Goal: Information Seeking & Learning: Check status

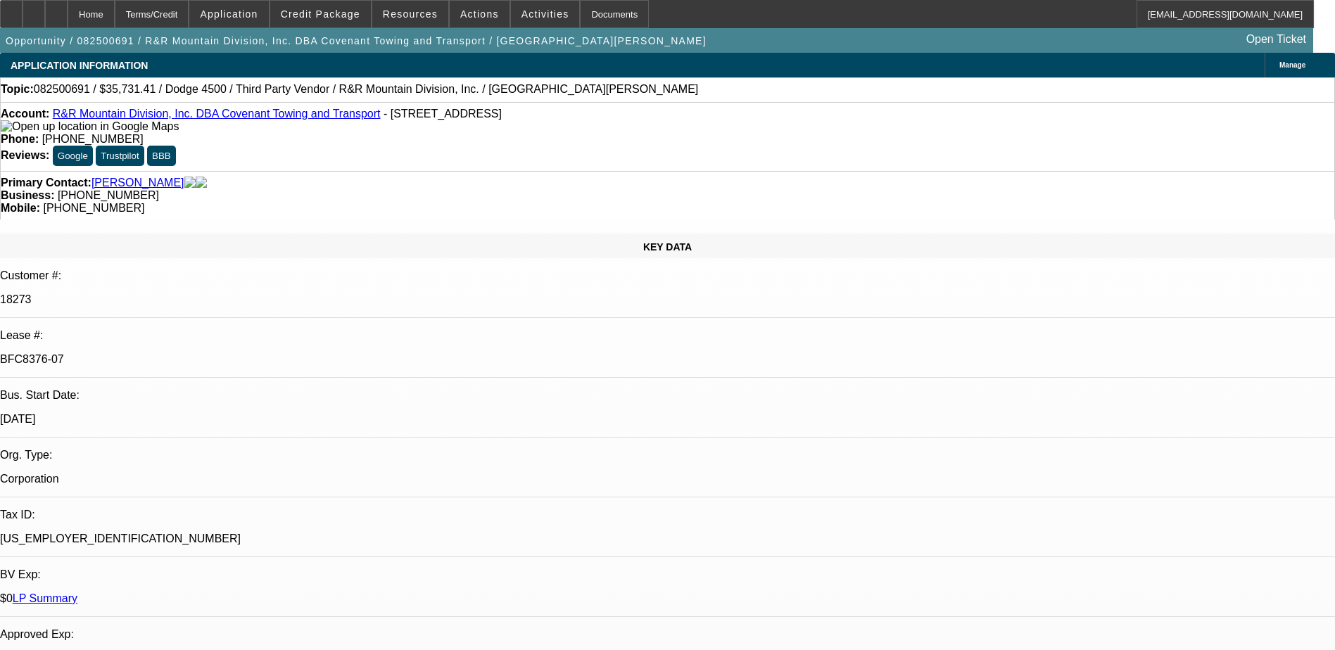
select select "0"
select select "6"
select select "0"
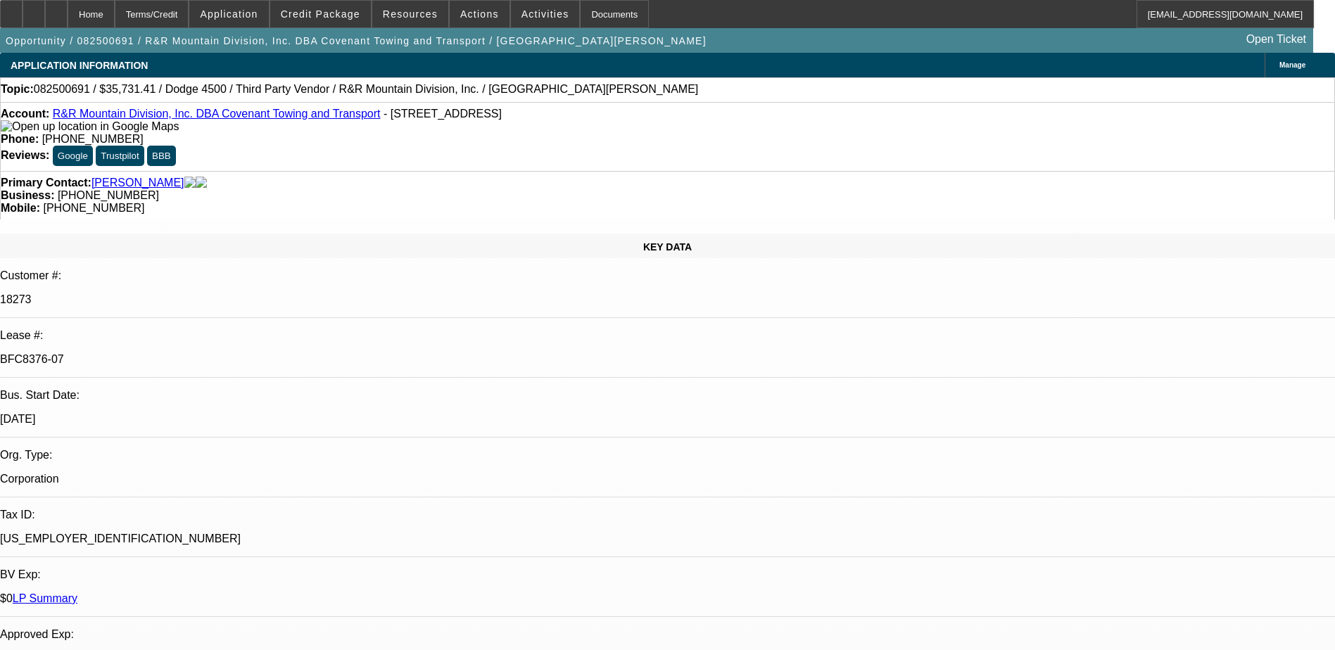
select select "0"
select select "6"
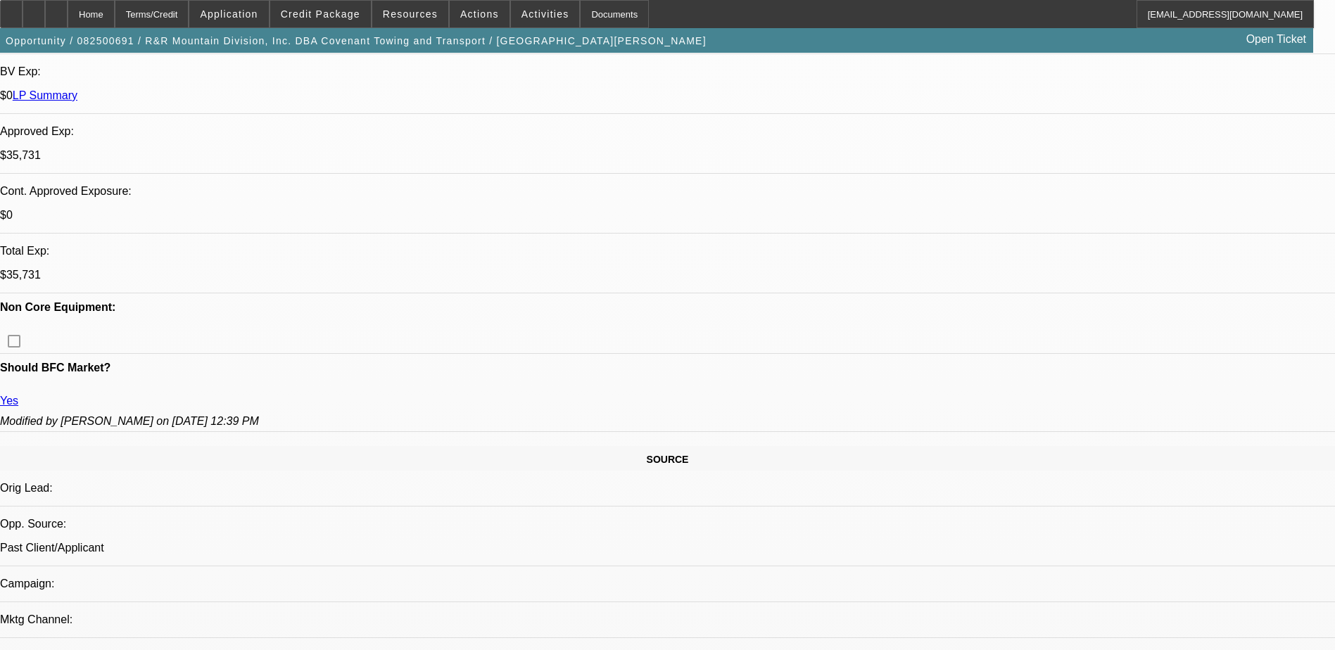
scroll to position [362, 0]
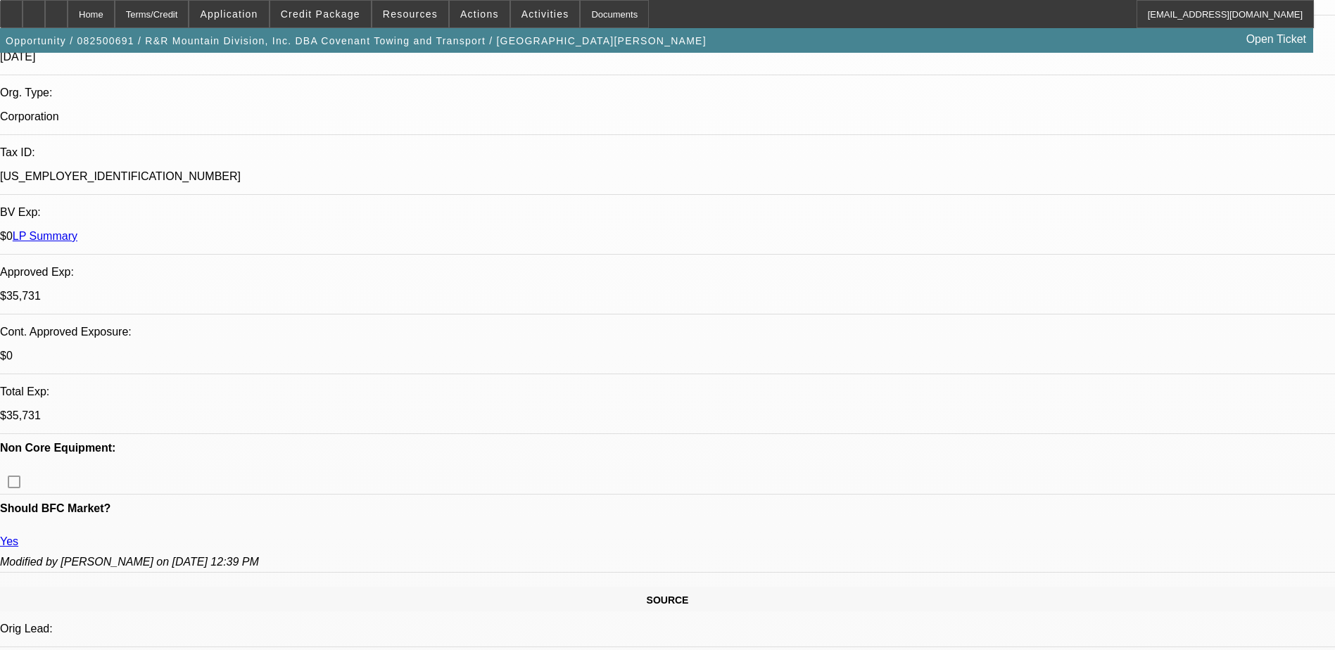
scroll to position [904, 0]
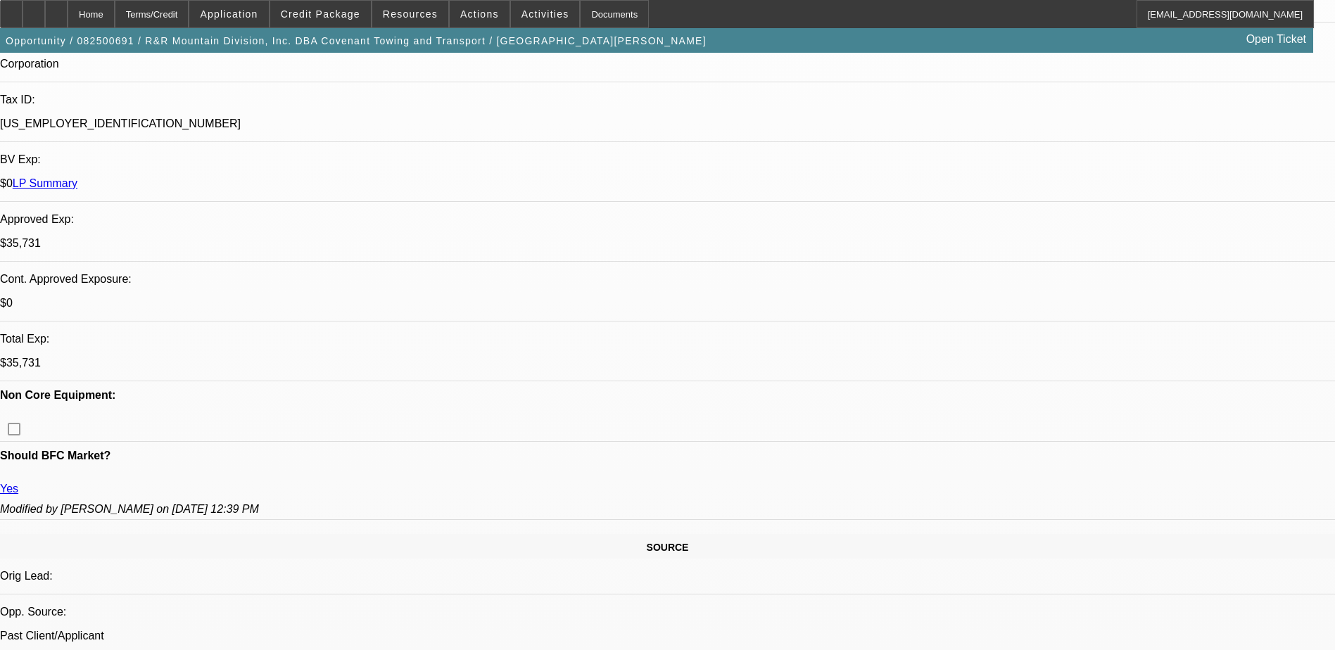
scroll to position [574, 0]
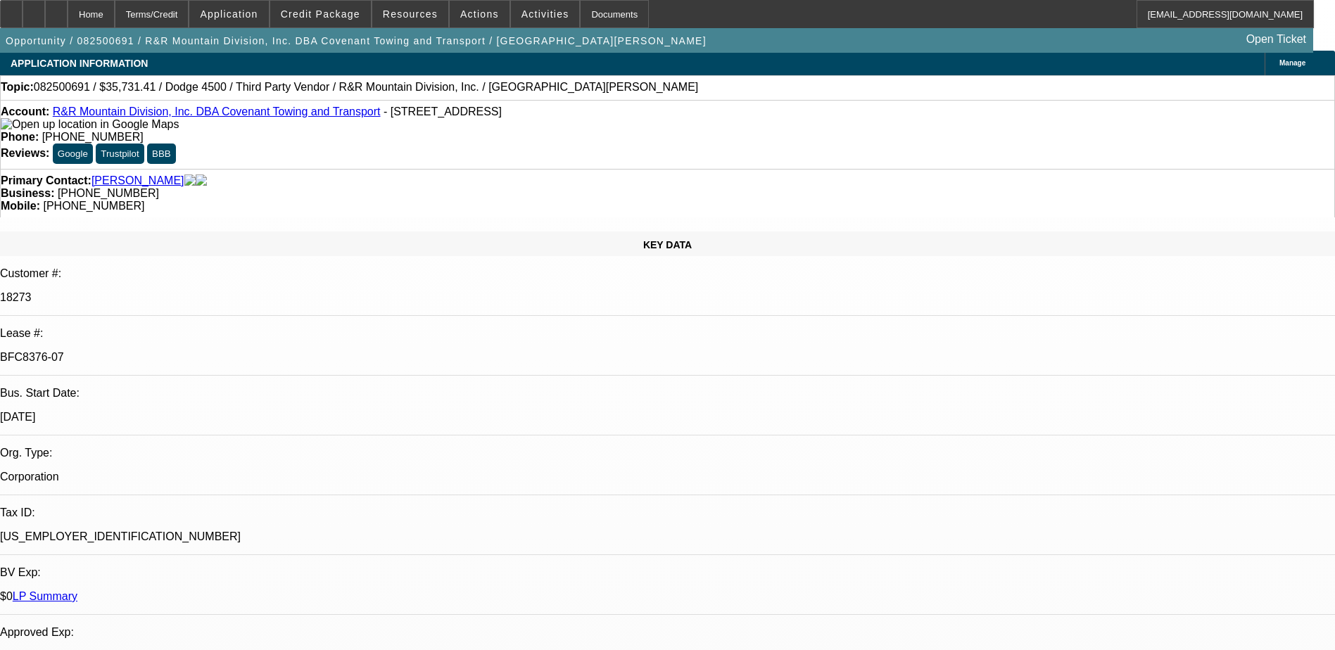
scroll to position [0, 0]
